Goal: Check status: Check status

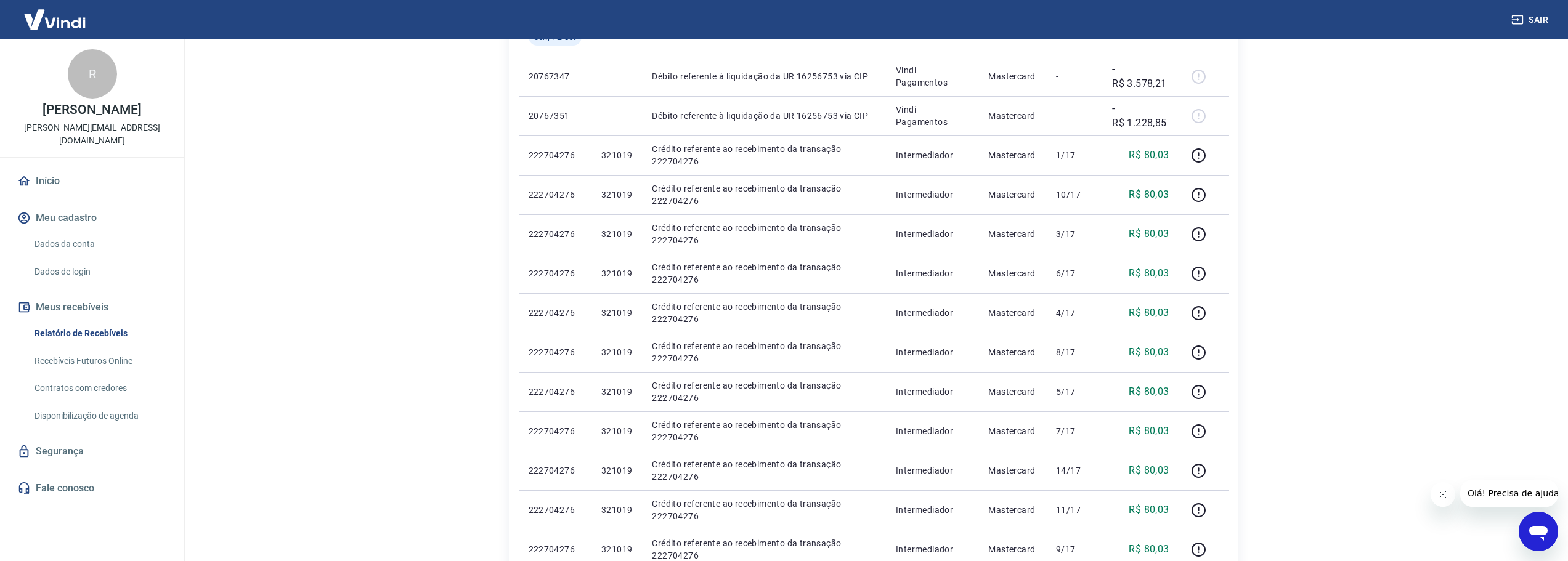
scroll to position [105, 0]
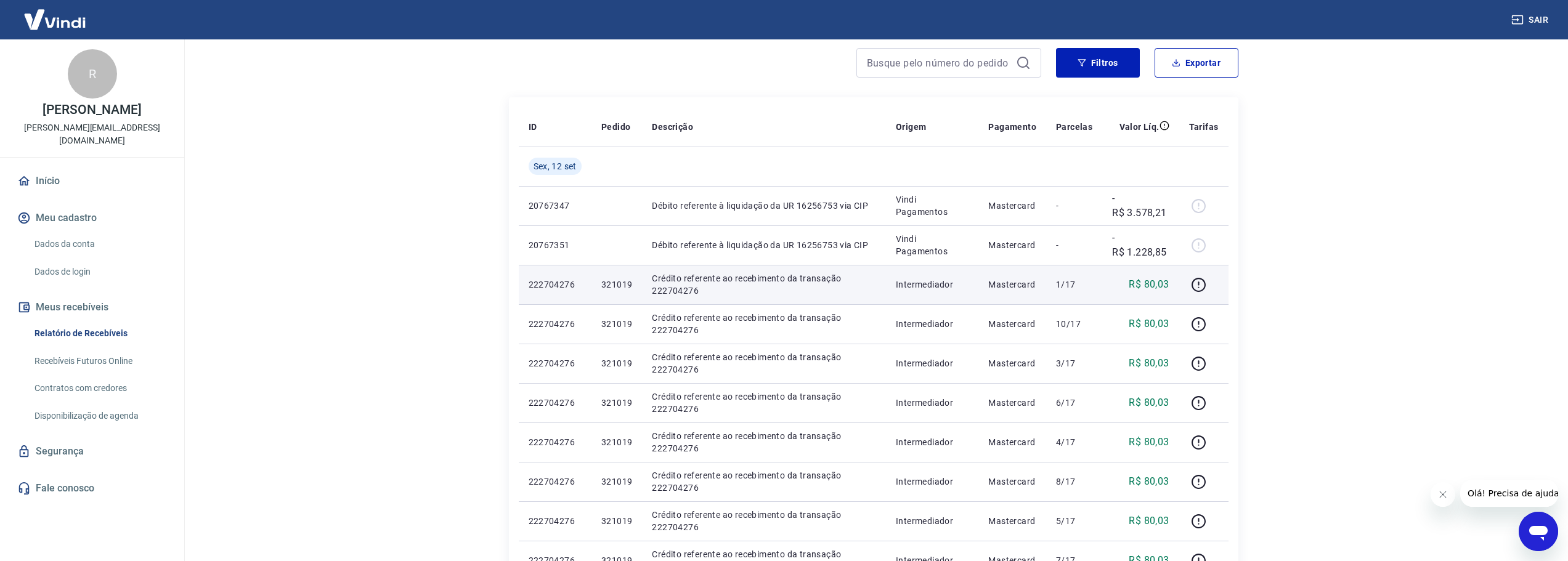
click at [665, 289] on p "Crédito referente ao recebimento da transação 222704276" at bounding box center [764, 284] width 225 height 25
copy p "222704276"
click at [1354, 347] on main "Início / Meus Recebíveis / Relatório de Recebíveis Relatório de Recebíveis Saib…" at bounding box center [873, 194] width 1389 height 521
click at [1327, 389] on main "Início / Meus Recebíveis / Relatório de Recebíveis Relatório de Recebíveis Saib…" at bounding box center [873, 194] width 1389 height 521
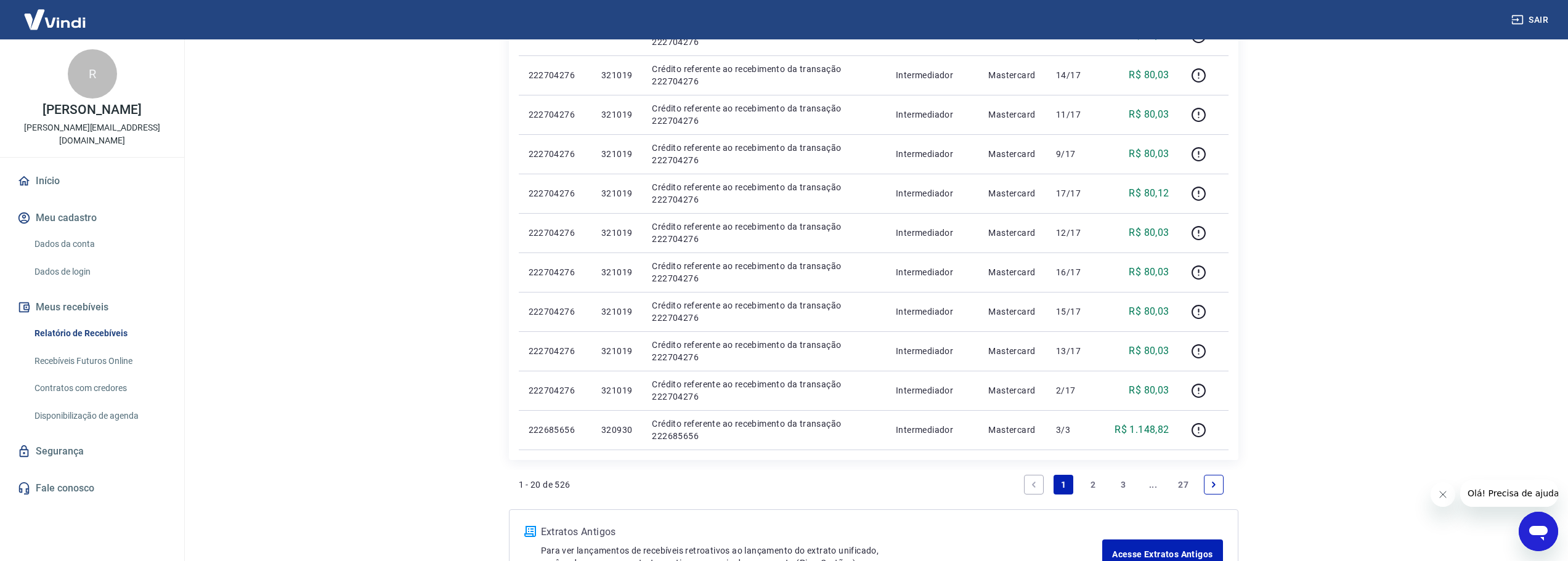
scroll to position [721, 0]
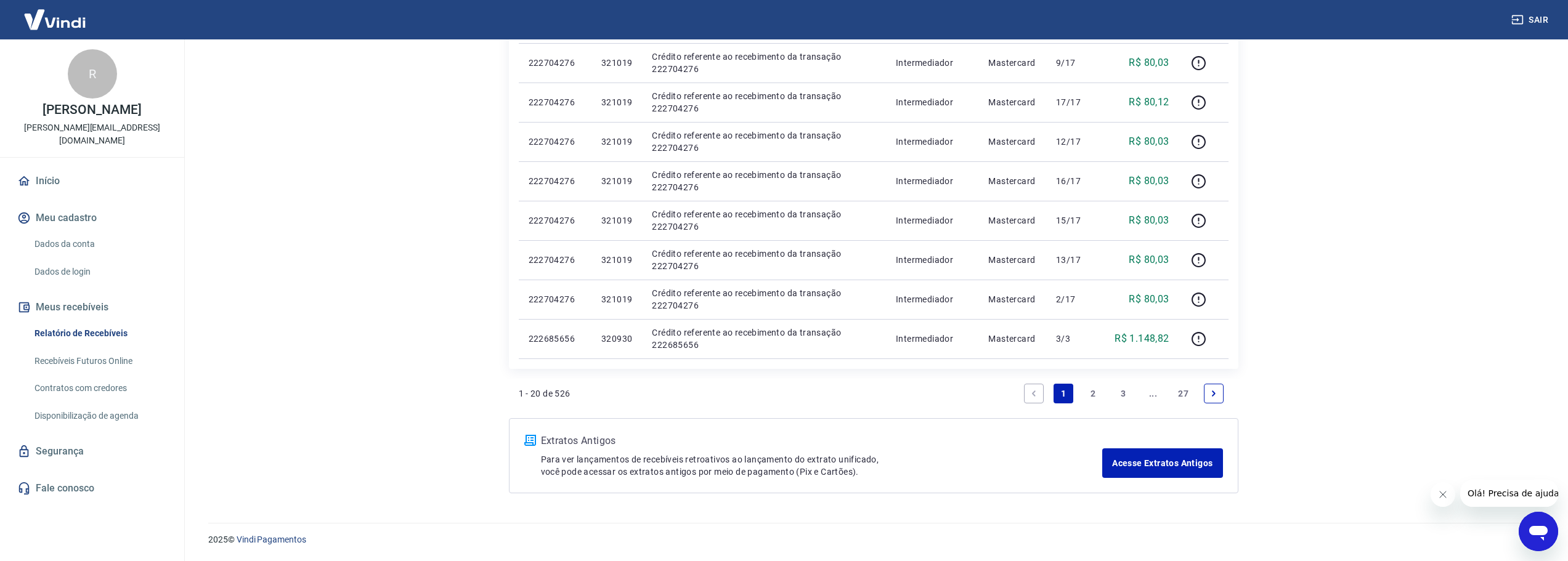
click at [1090, 394] on link "2" at bounding box center [1093, 393] width 19 height 19
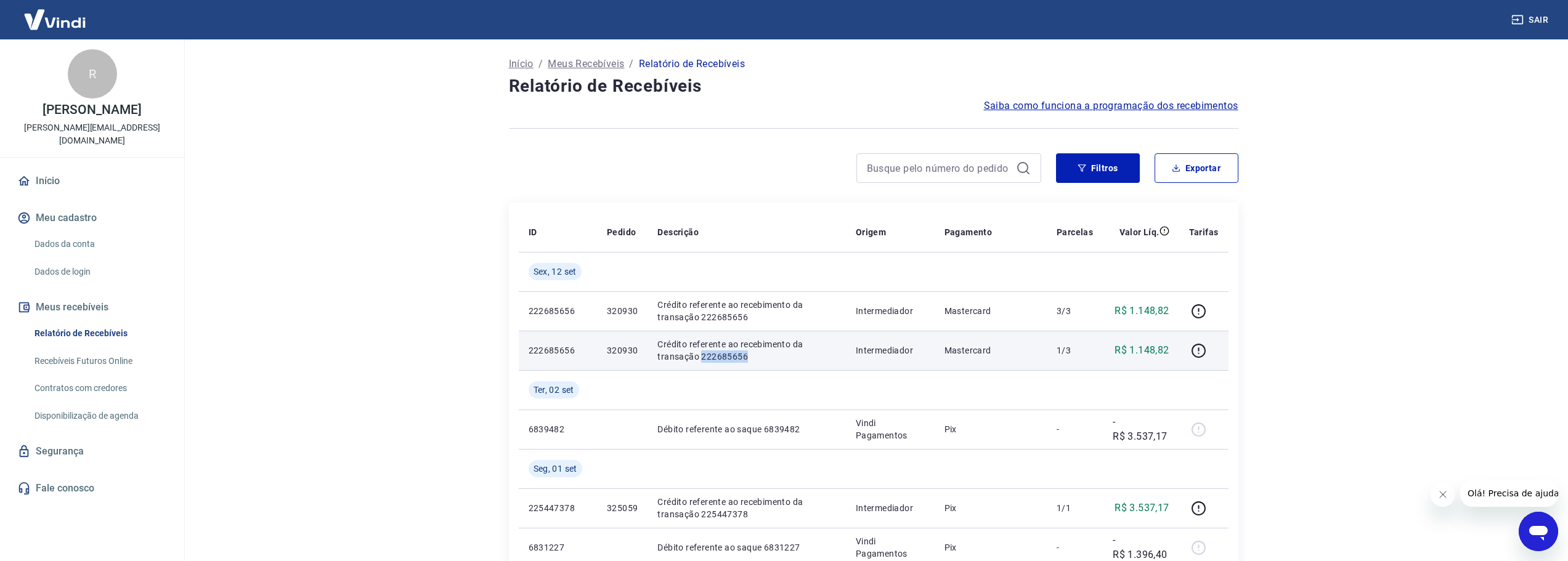
drag, startPoint x: 700, startPoint y: 354, endPoint x: 746, endPoint y: 355, distance: 46.0
click at [746, 355] on p "Crédito referente ao recebimento da transação 222685656" at bounding box center [746, 351] width 179 height 25
copy p "222685656"
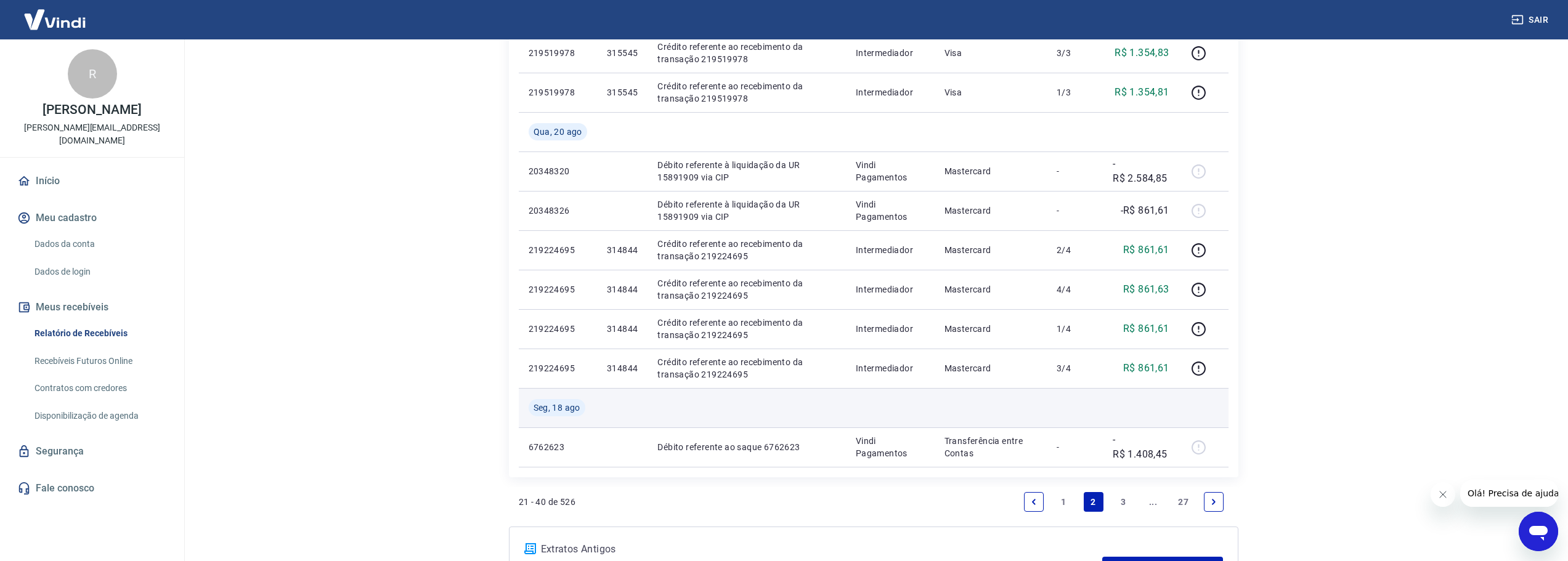
scroll to position [1036, 0]
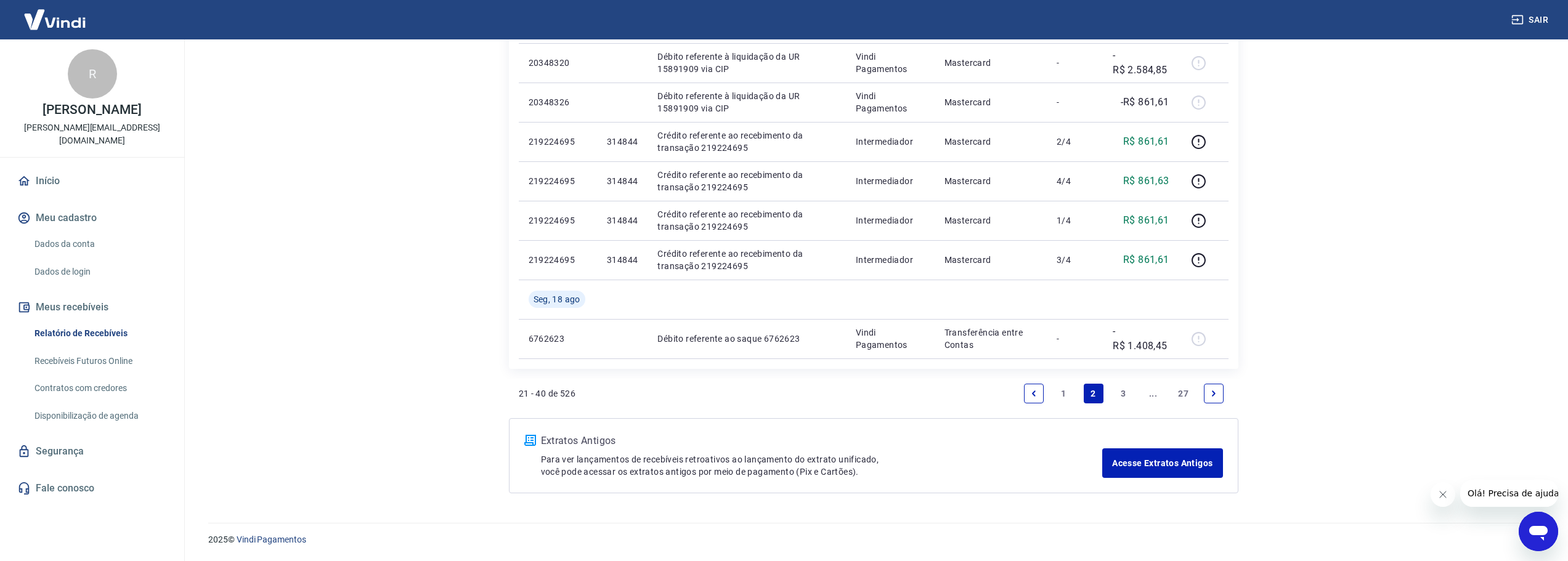
click at [1065, 389] on link "1" at bounding box center [1063, 393] width 19 height 19
